Goal: Entertainment & Leisure: Consume media (video, audio)

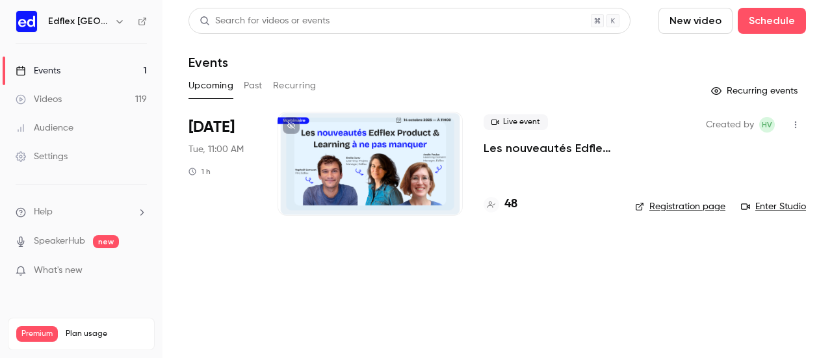
click at [73, 99] on link "Videos 119" at bounding box center [81, 99] width 162 height 29
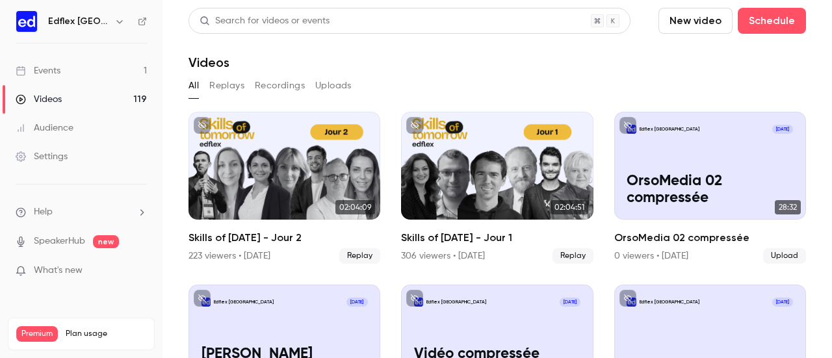
click at [691, 20] on button "New video" at bounding box center [695, 21] width 74 height 26
click at [689, 82] on li "Upload" at bounding box center [723, 90] width 140 height 34
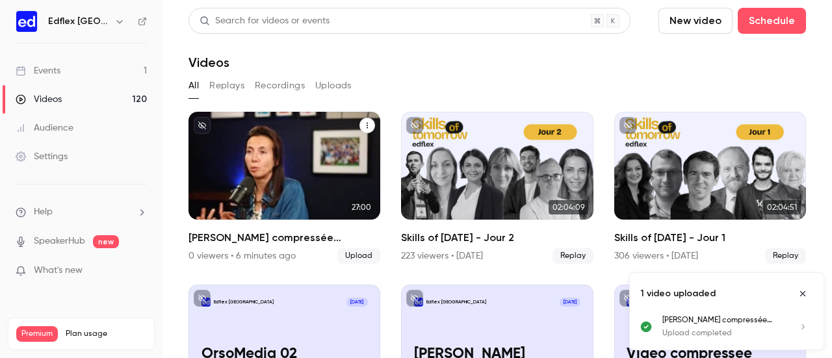
click at [290, 164] on div "Edflex France Oct 9 Vidéo compressée Julie Ranty" at bounding box center [284, 166] width 192 height 108
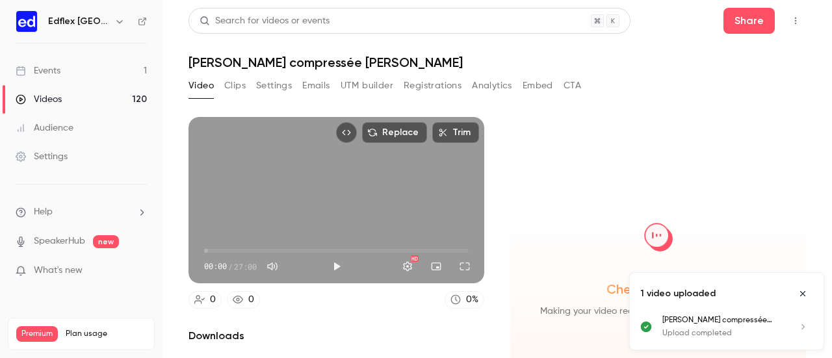
click at [225, 85] on button "Clips" at bounding box center [234, 85] width 21 height 21
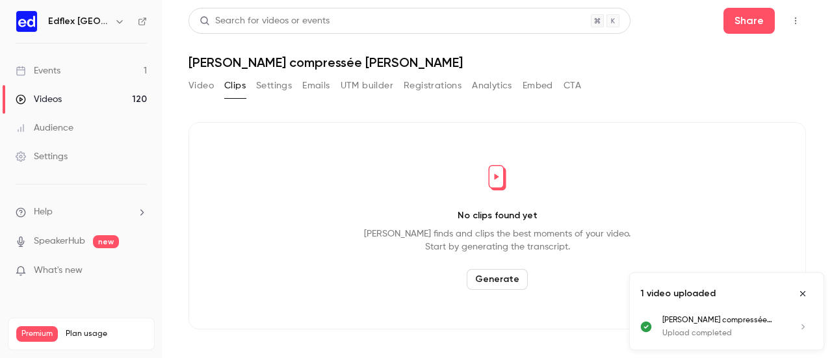
click at [483, 270] on button "Generate" at bounding box center [497, 279] width 61 height 21
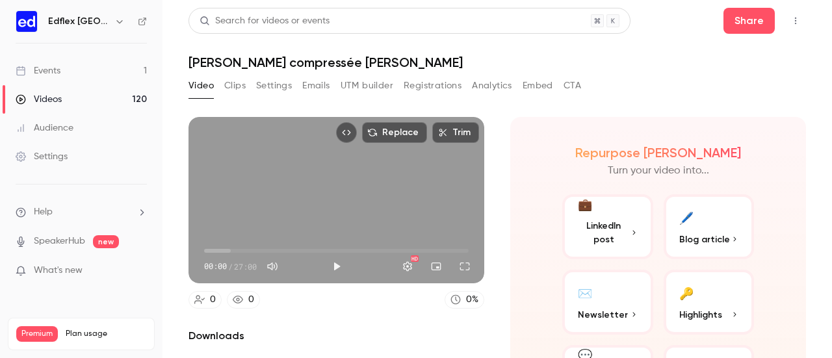
click at [238, 82] on button "Clips" at bounding box center [234, 85] width 21 height 21
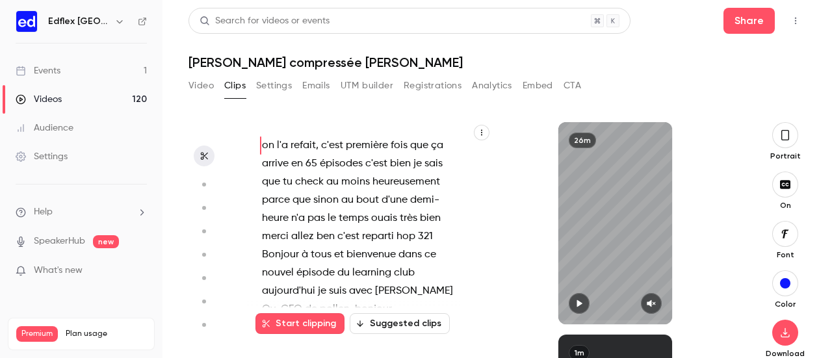
click at [780, 141] on icon "button" at bounding box center [785, 135] width 10 height 14
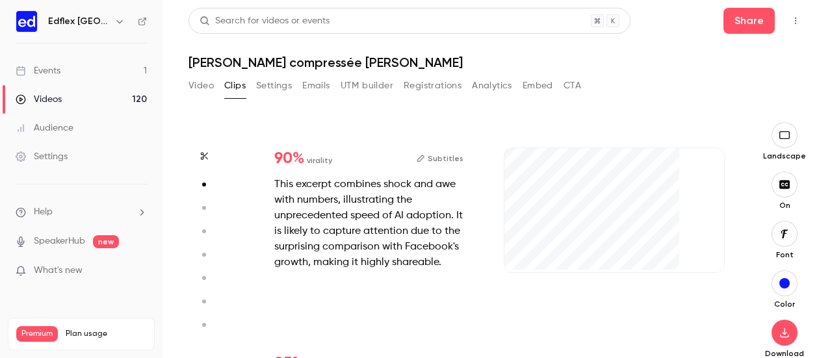
scroll to position [212, 0]
type input "*"
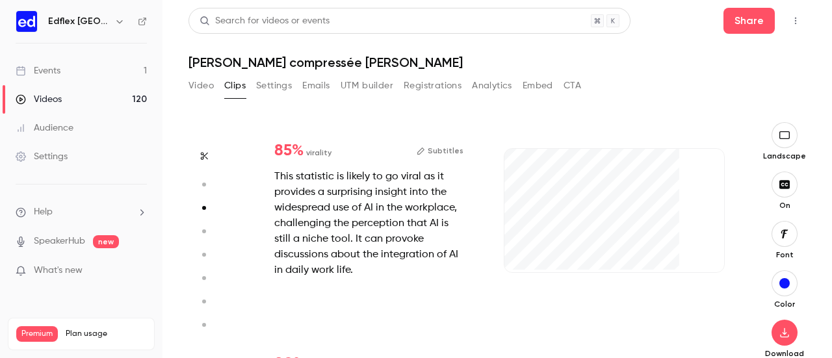
scroll to position [425, 0]
type input "*"
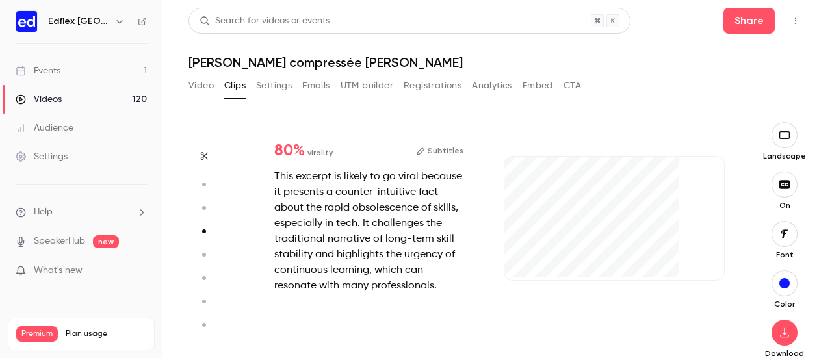
scroll to position [638, 0]
type input "*"
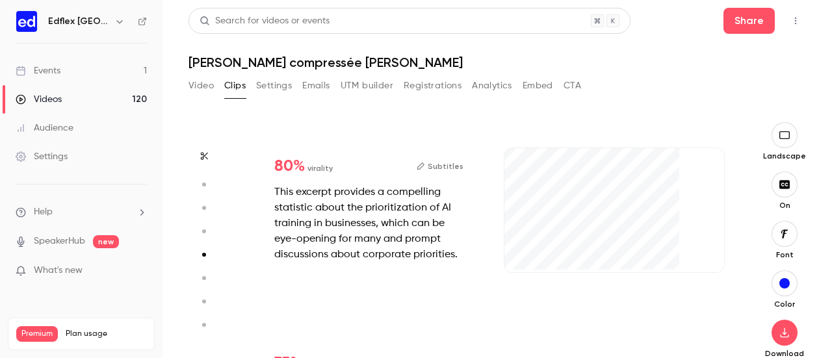
scroll to position [867, 0]
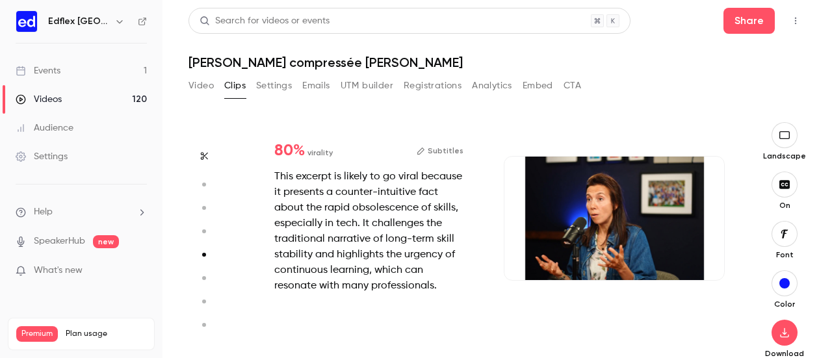
type input "*"
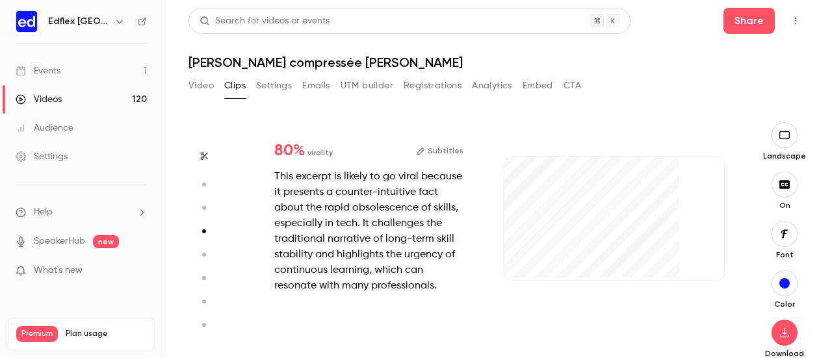
scroll to position [638, 0]
type input "***"
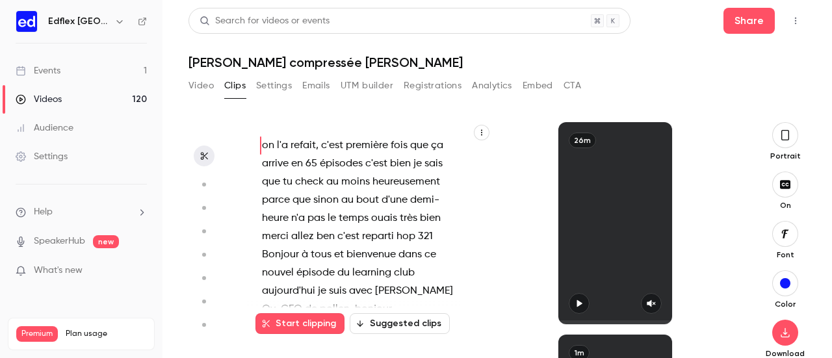
scroll to position [36, 0]
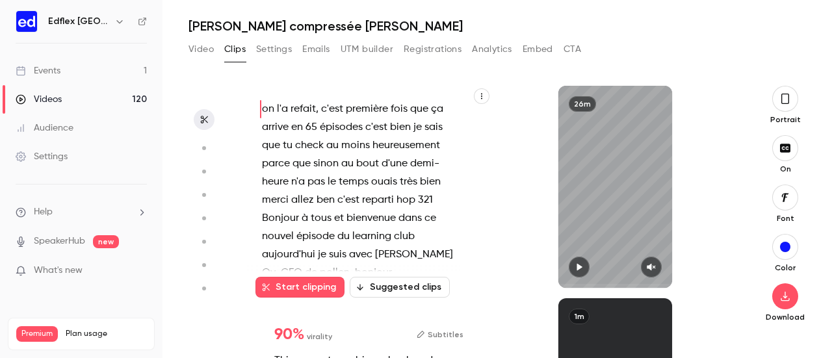
click at [780, 101] on icon "button" at bounding box center [785, 99] width 10 height 14
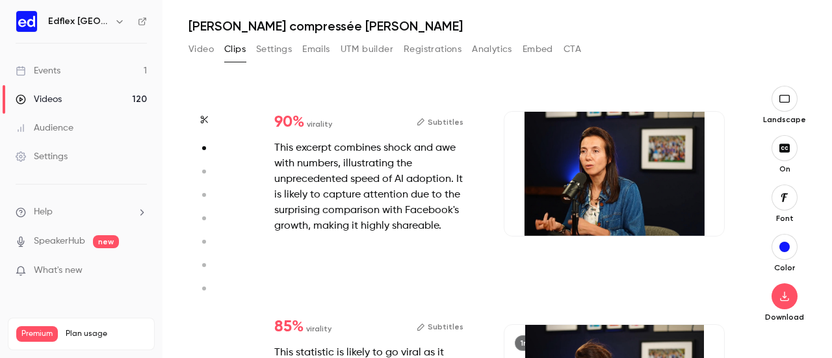
scroll to position [246, 0]
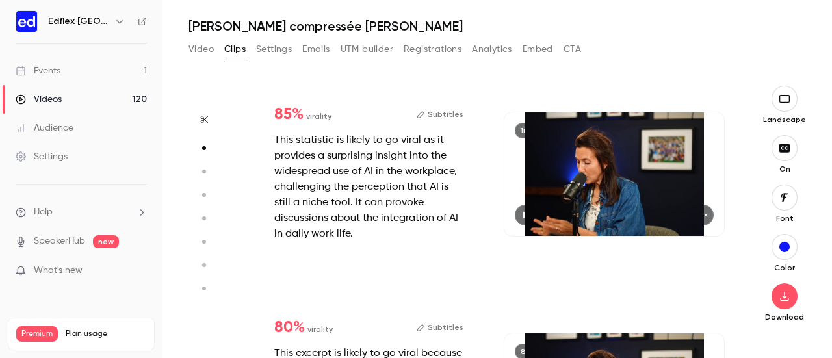
type input "*"
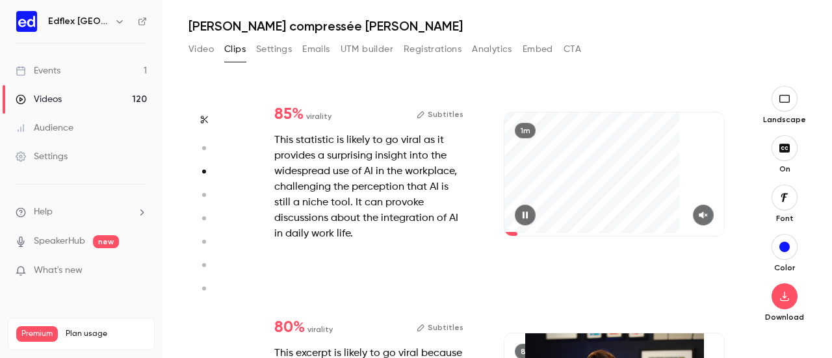
scroll to position [425, 0]
click at [702, 138] on div "1m" at bounding box center [614, 173] width 220 height 123
type input "***"
